Goal: Download file/media

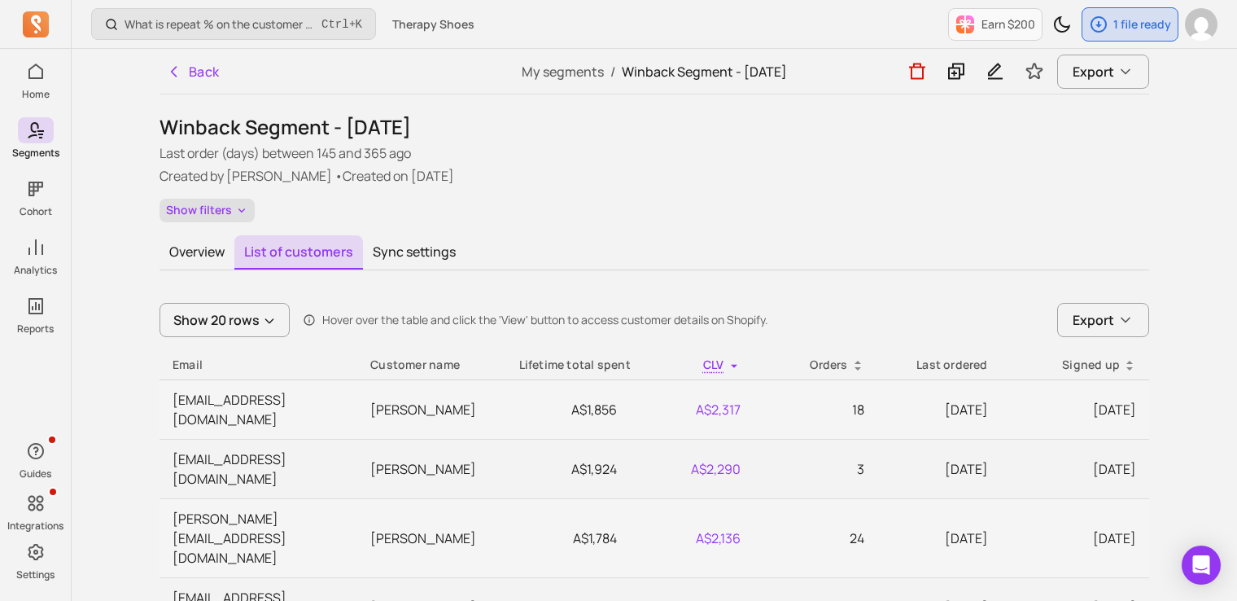
click at [203, 211] on button "Show filters" at bounding box center [207, 211] width 95 height 24
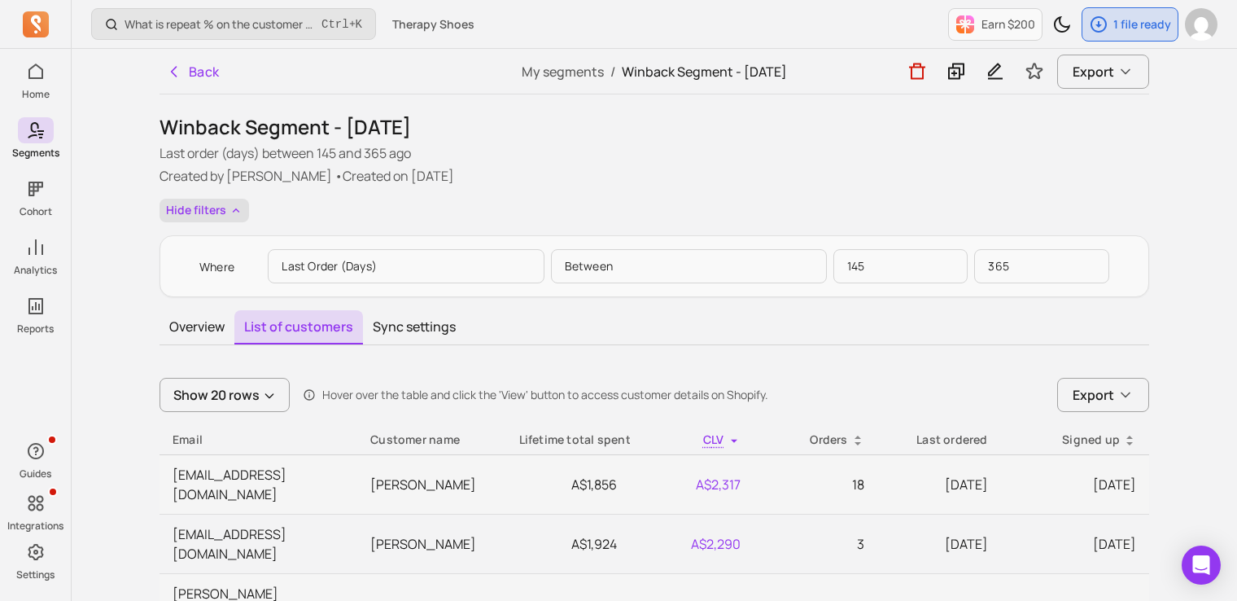
click at [225, 207] on button "Hide filters" at bounding box center [205, 211] width 90 height 24
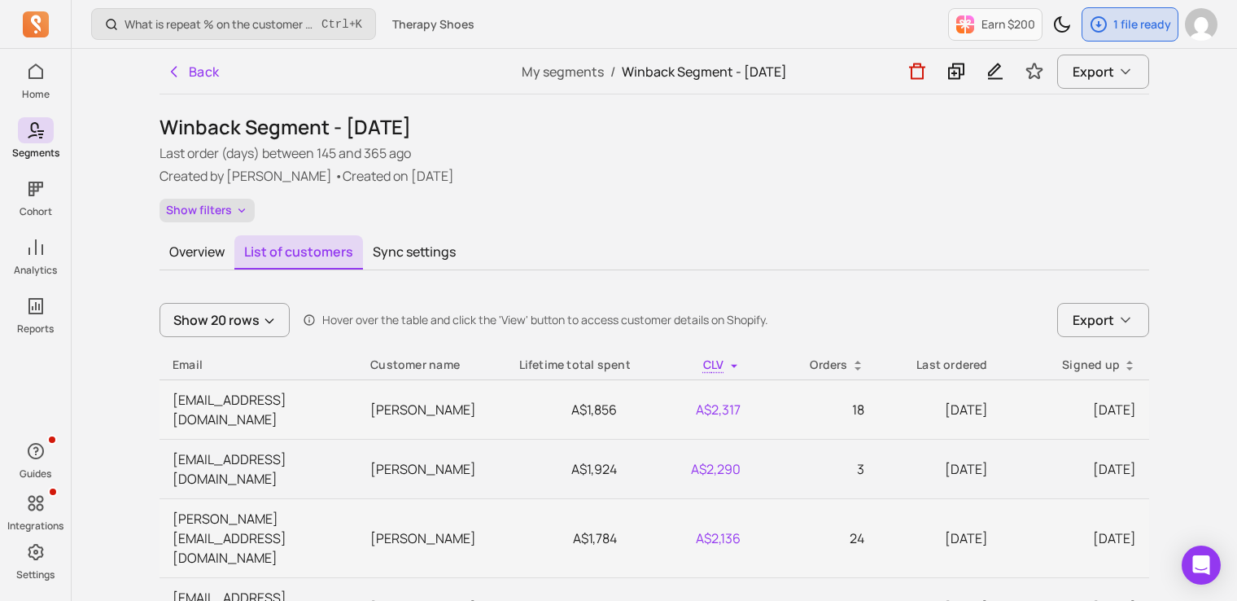
click at [225, 207] on button "Show filters" at bounding box center [207, 211] width 95 height 24
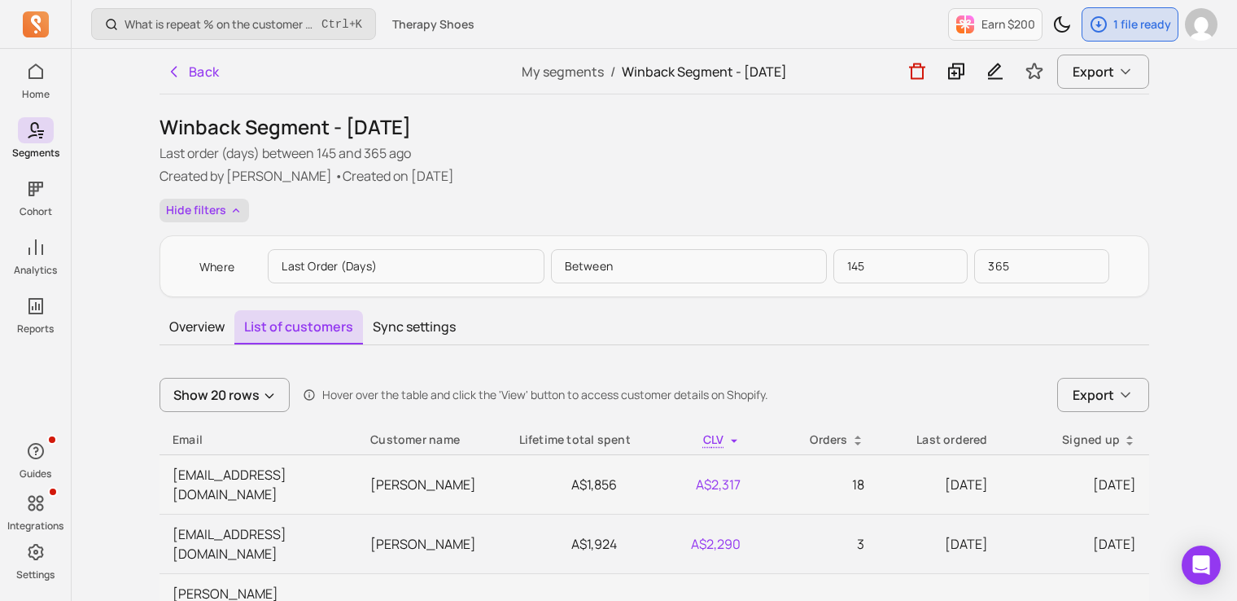
click at [225, 207] on button "Hide filters" at bounding box center [205, 211] width 90 height 24
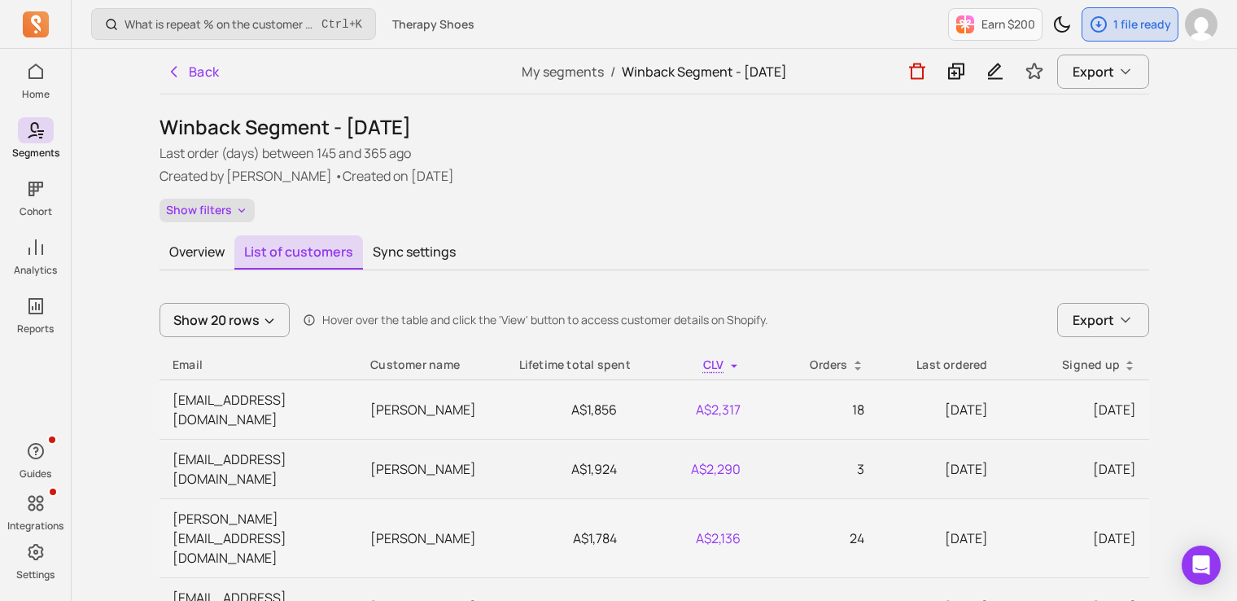
click at [225, 207] on button "Show filters" at bounding box center [207, 211] width 95 height 24
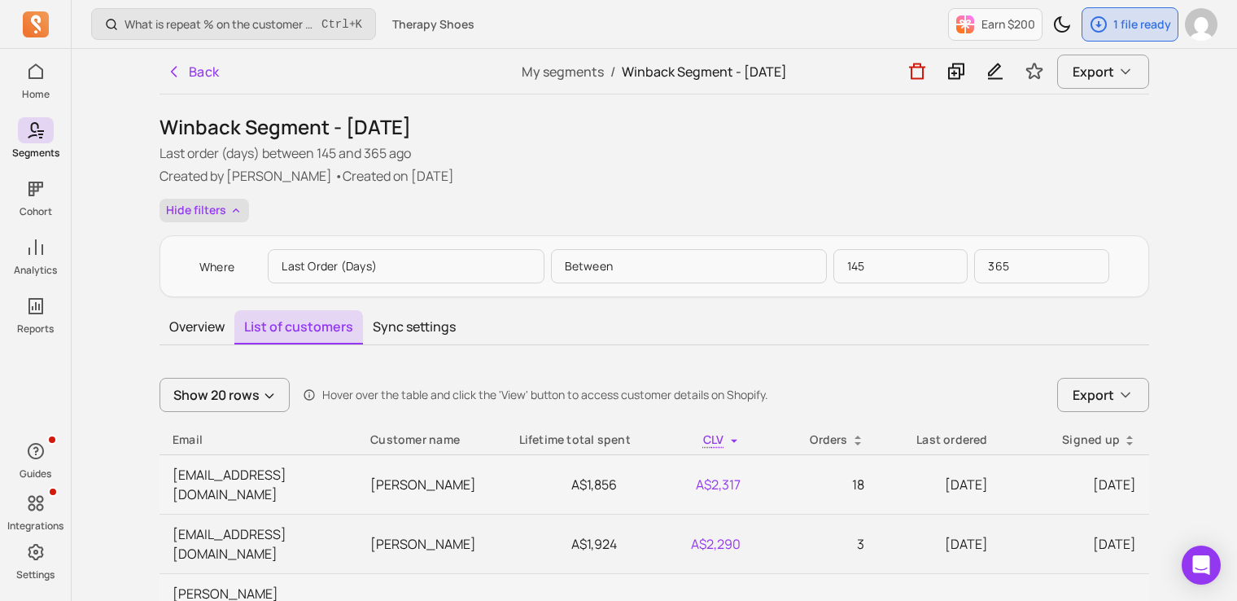
click at [225, 207] on button "Hide filters" at bounding box center [205, 211] width 90 height 24
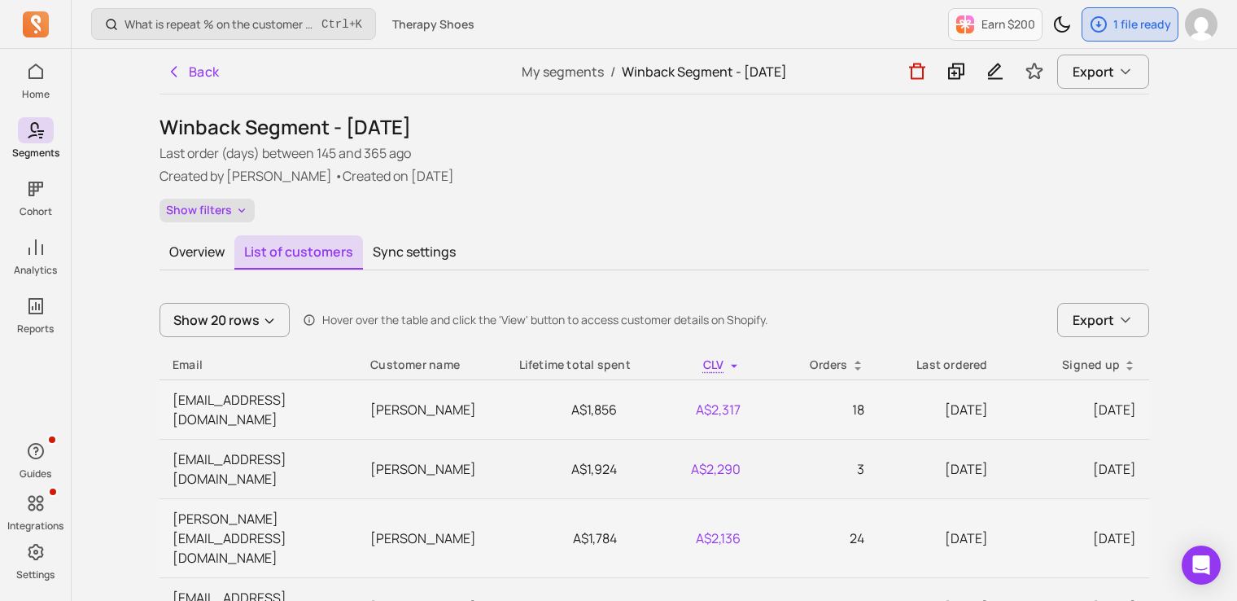
click at [225, 207] on button "Show filters" at bounding box center [207, 211] width 95 height 24
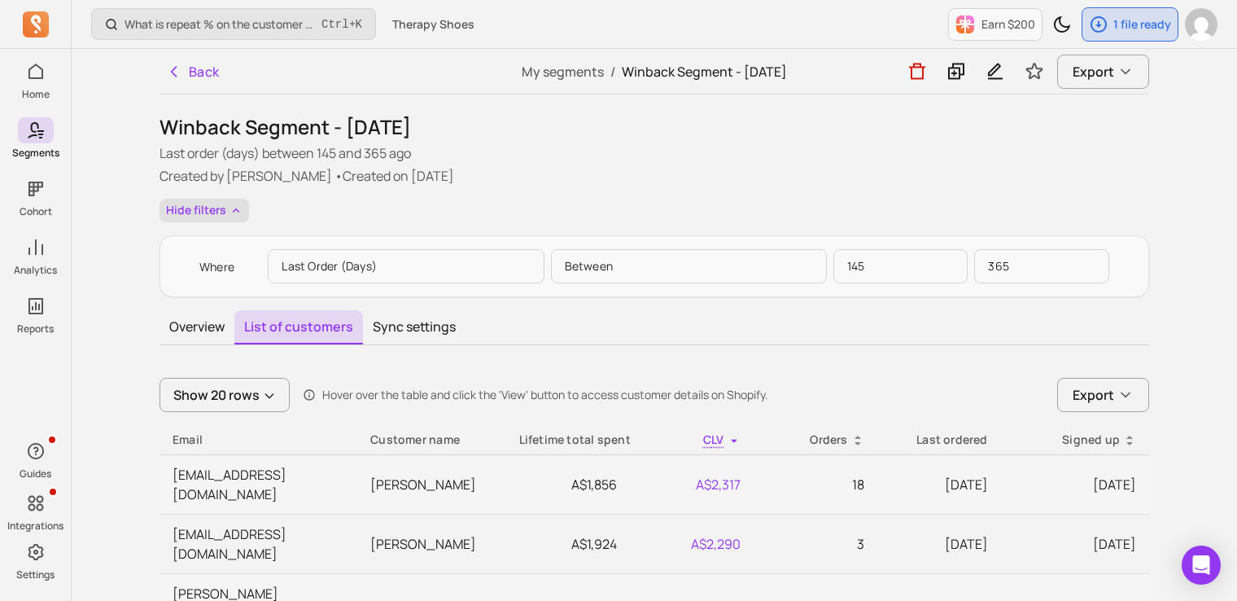
click at [225, 207] on button "Hide filters" at bounding box center [205, 211] width 90 height 24
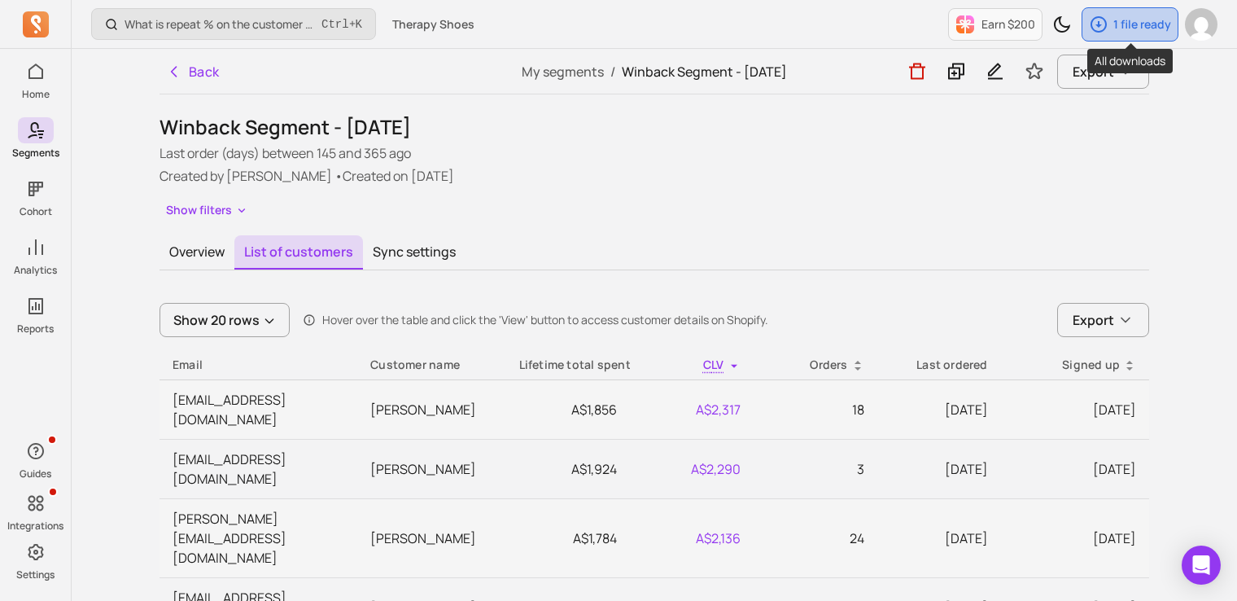
click at [1117, 22] on p "1 file ready" at bounding box center [1142, 24] width 58 height 16
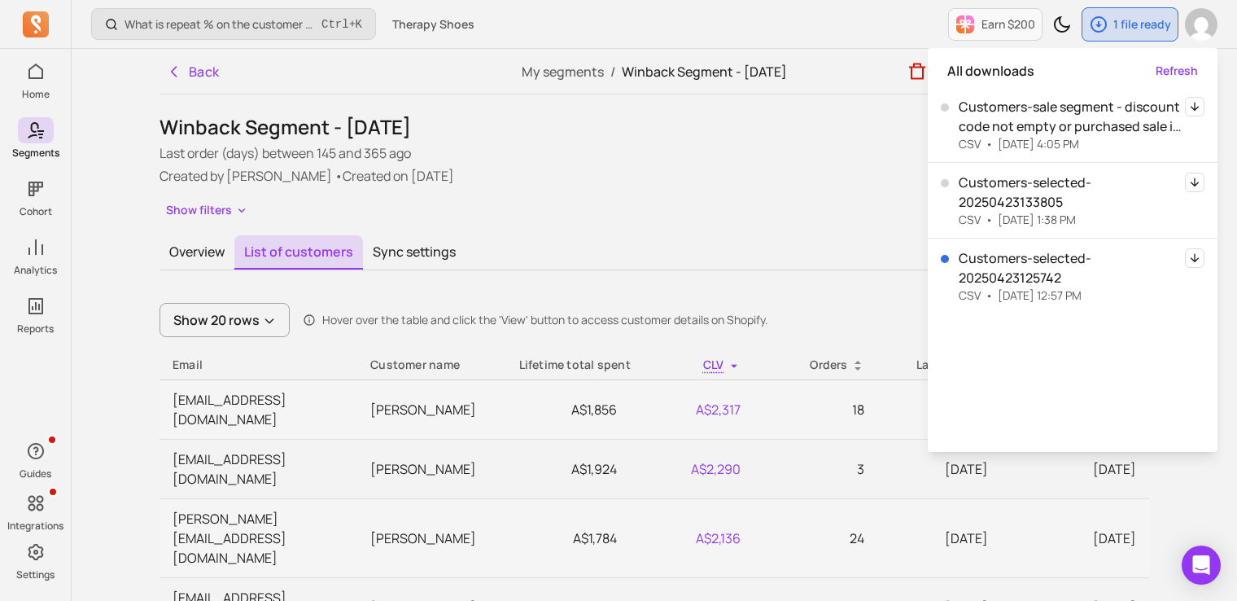
click at [871, 152] on p "Last order (days) between 145 and 365 ago" at bounding box center [655, 153] width 990 height 20
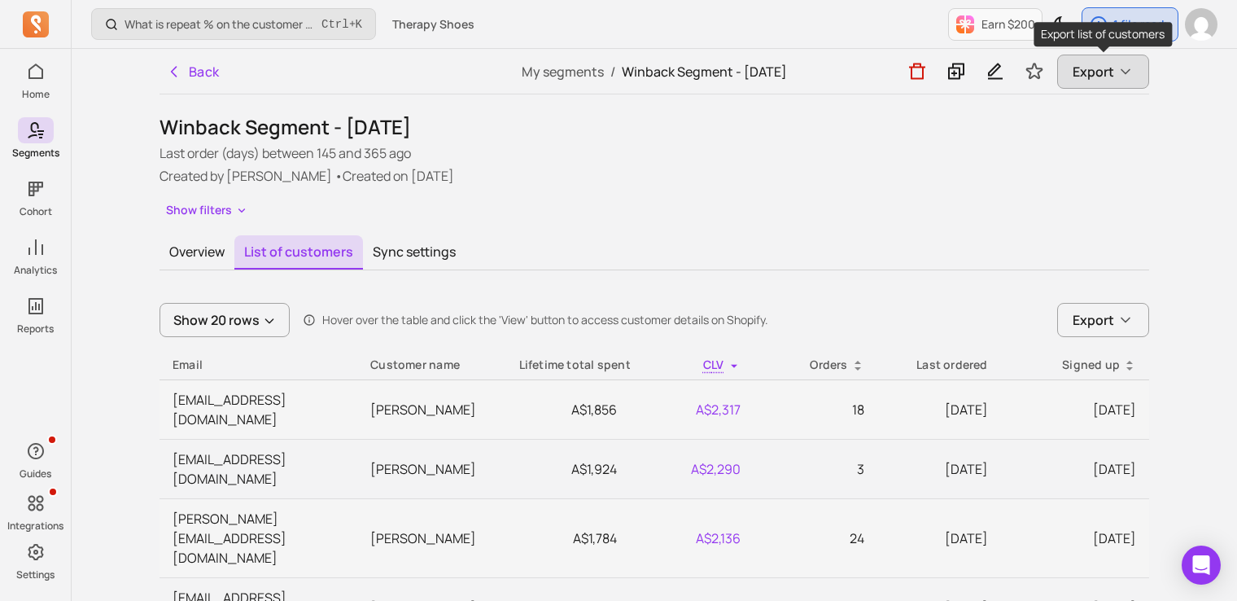
click at [1082, 83] on button "Export" at bounding box center [1103, 72] width 92 height 34
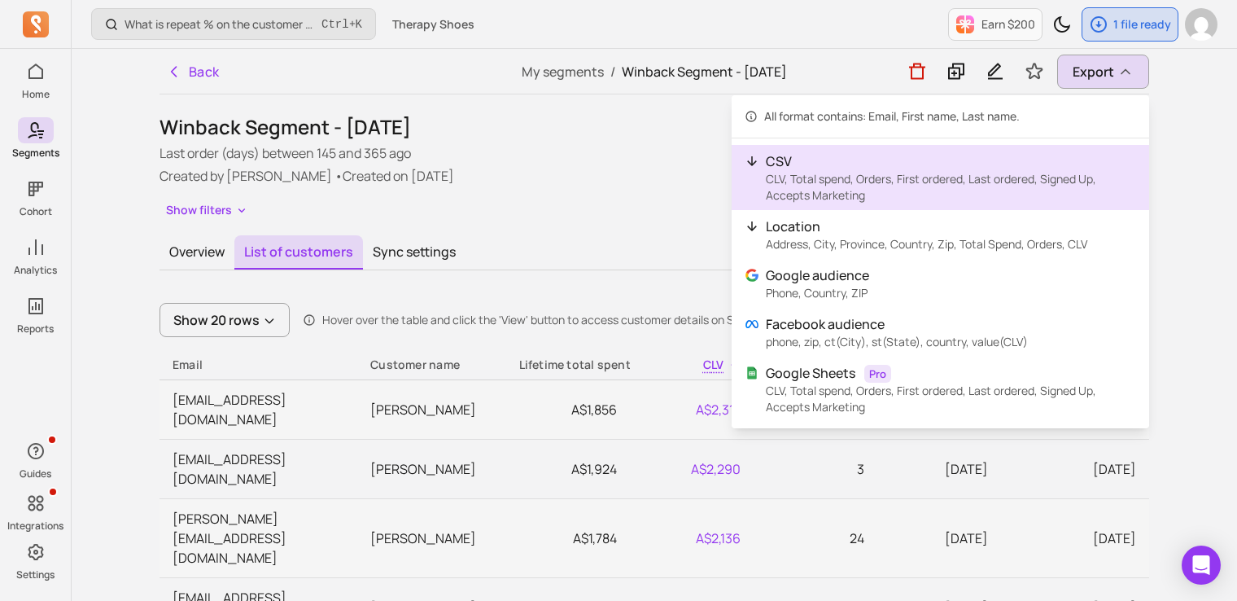
click at [895, 168] on p "CSV" at bounding box center [951, 161] width 370 height 20
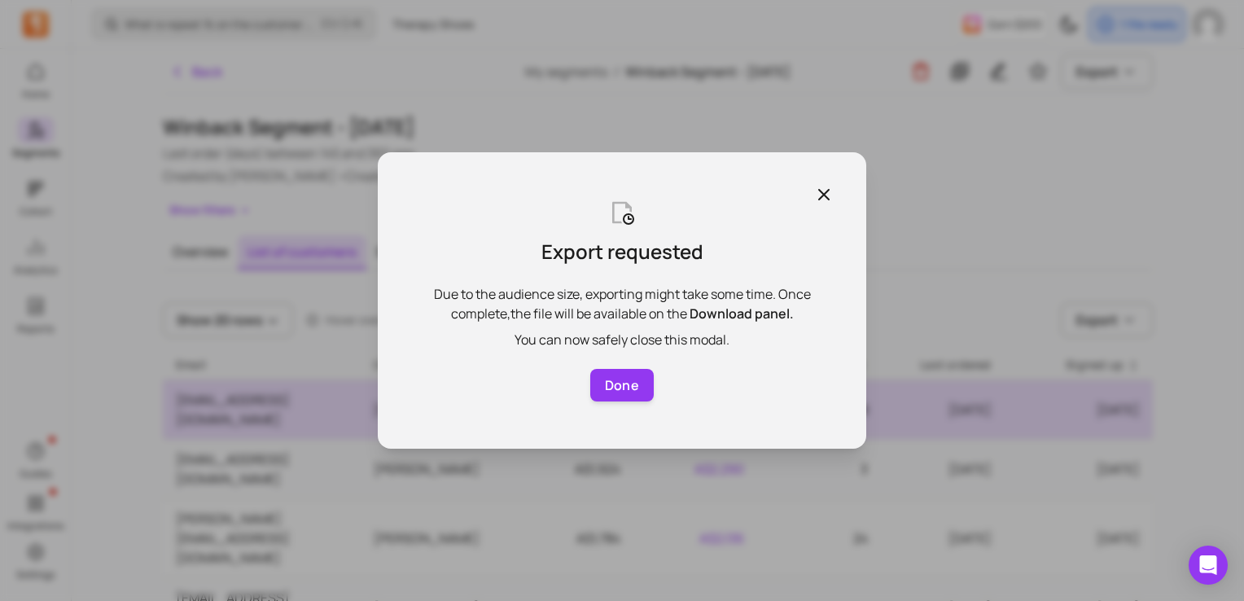
click at [624, 392] on button "Done" at bounding box center [621, 385] width 63 height 33
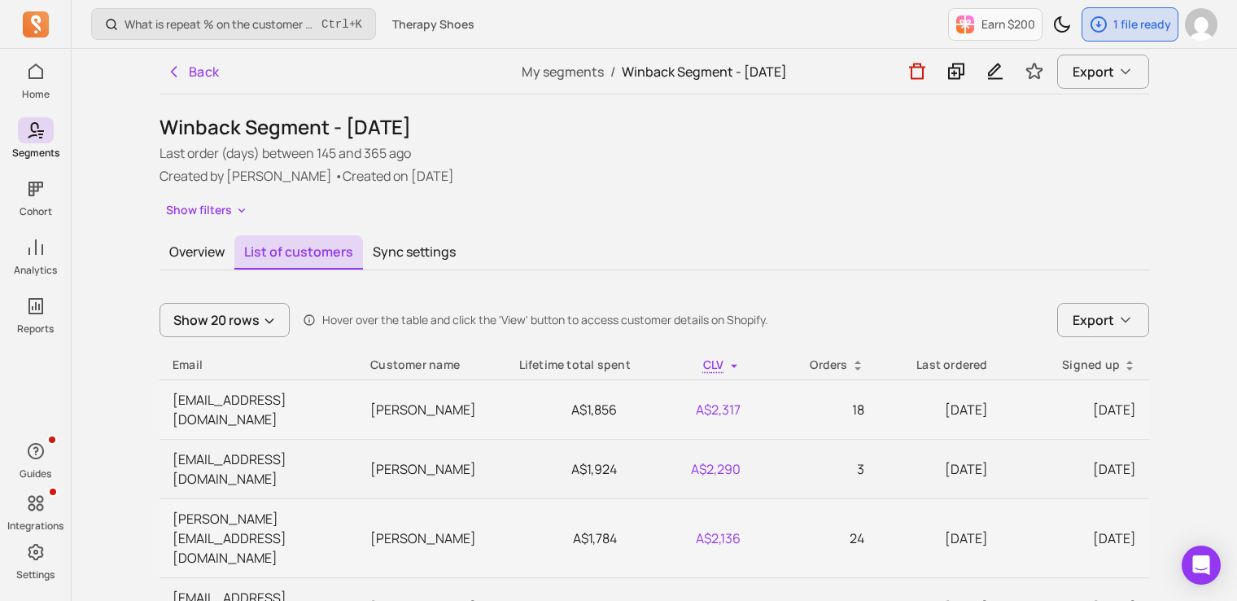
drag, startPoint x: 800, startPoint y: 207, endPoint x: 786, endPoint y: 213, distance: 15.3
click at [800, 208] on div "Show filters" at bounding box center [655, 211] width 990 height 24
click at [1118, 29] on p "1 file ready" at bounding box center [1142, 24] width 58 height 16
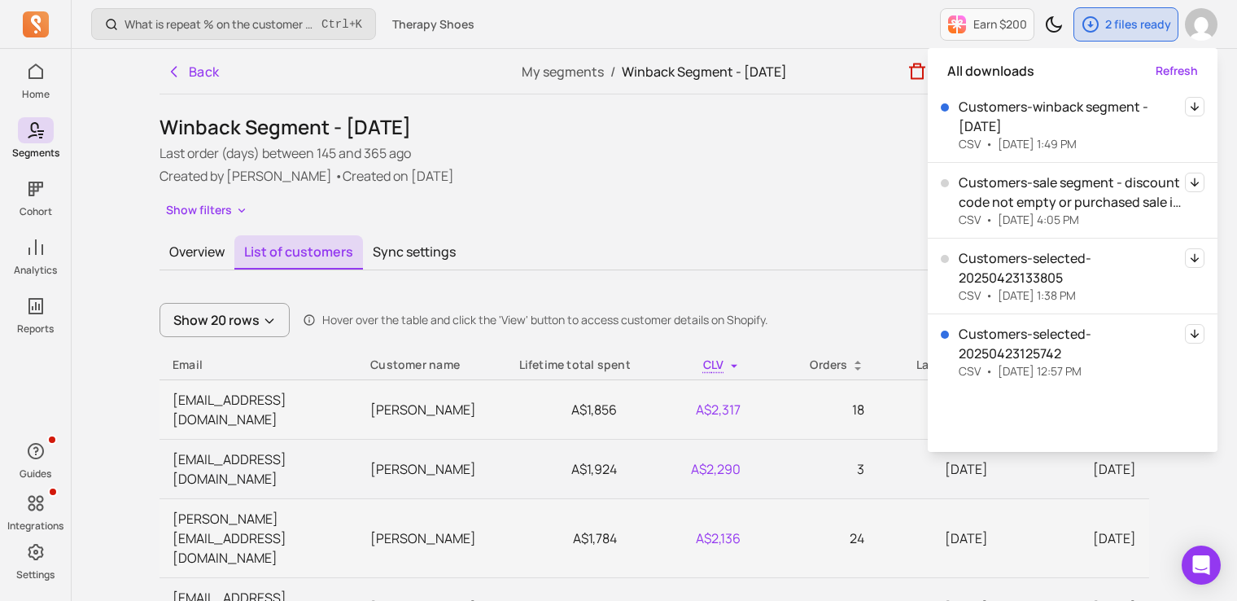
click at [1190, 106] on icon "button" at bounding box center [1195, 107] width 20 height 20
click at [658, 192] on div "Winback Segment - [DATE] Last order (days) between 145 and 365 ago Created by S…" at bounding box center [655, 168] width 990 height 108
